Goal: Task Accomplishment & Management: Use online tool/utility

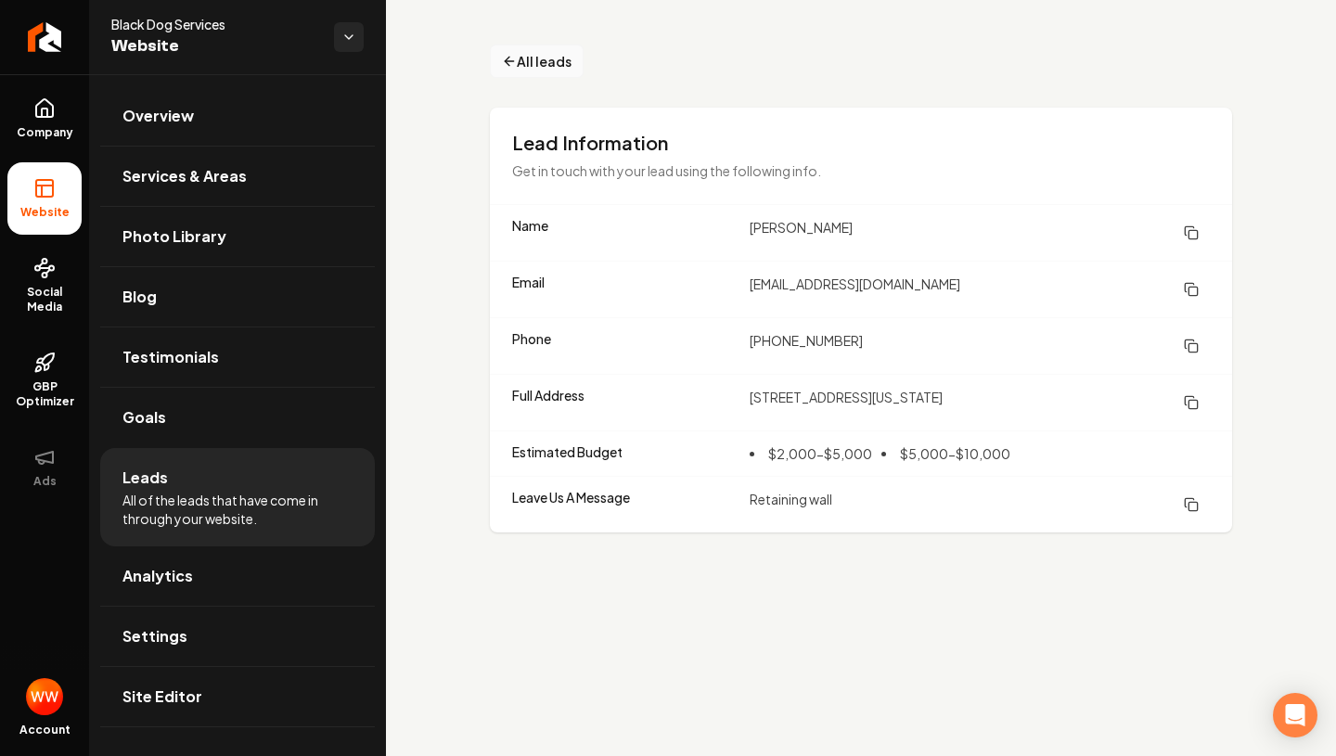
click at [548, 66] on span "All leads" at bounding box center [544, 61] width 55 height 19
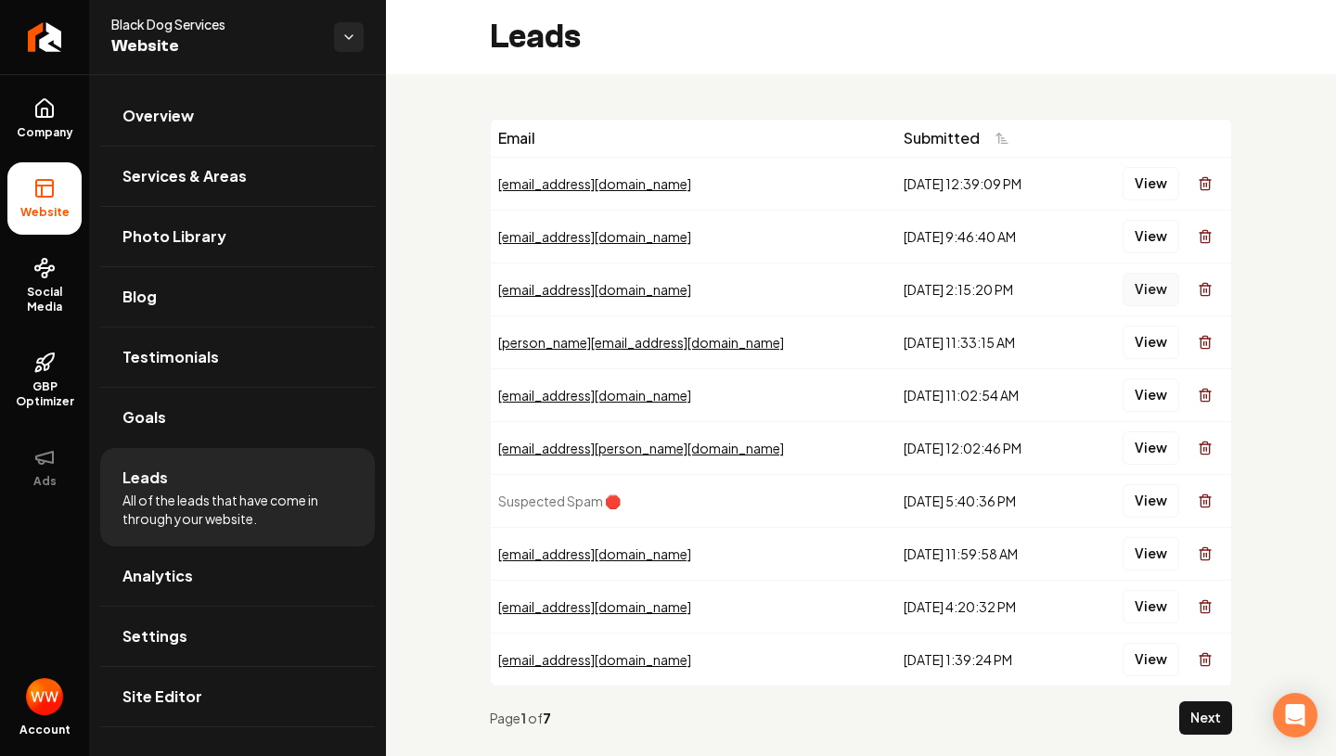
click at [1147, 295] on button "View" at bounding box center [1151, 289] width 57 height 33
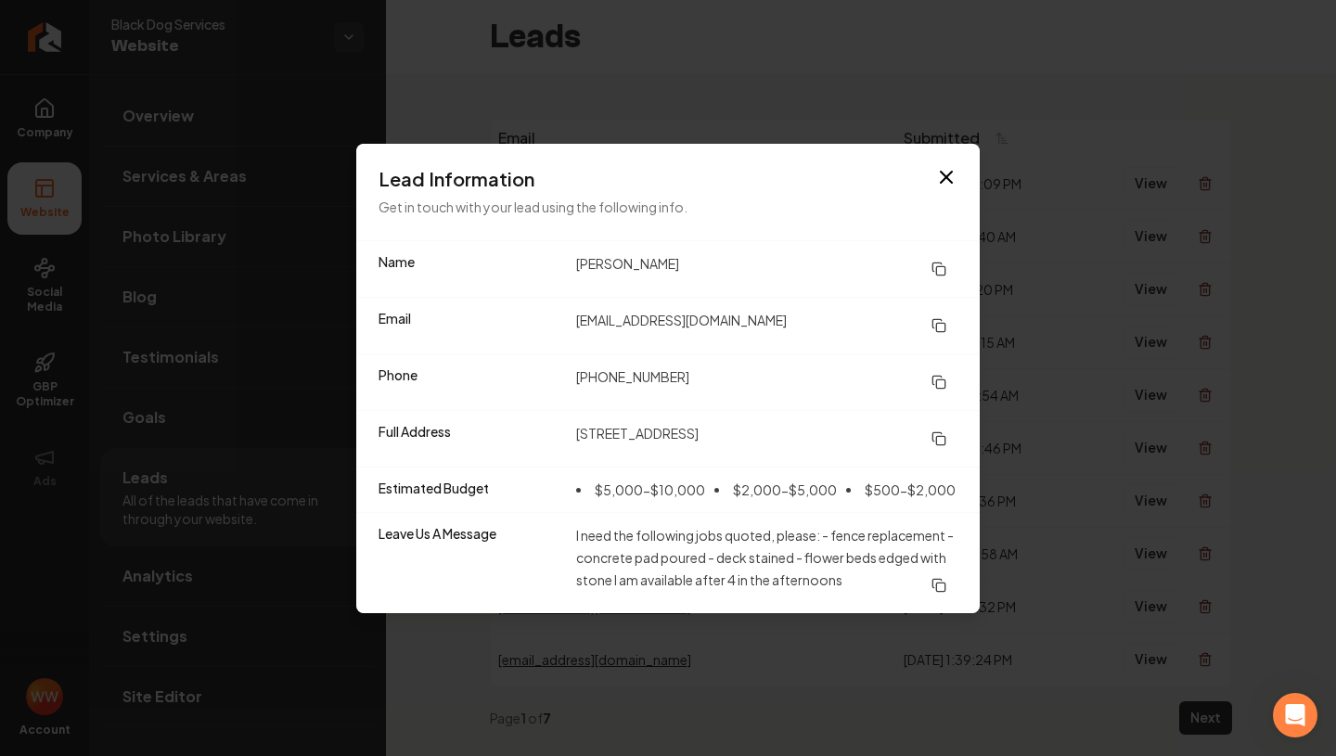
click at [945, 262] on icon at bounding box center [939, 269] width 15 height 15
click at [944, 376] on icon at bounding box center [939, 382] width 15 height 15
click at [933, 380] on icon at bounding box center [937, 380] width 8 height 8
click at [945, 329] on rect at bounding box center [940, 327] width 8 height 8
click at [932, 436] on icon at bounding box center [939, 439] width 15 height 15
